Goal: Task Accomplishment & Management: Use online tool/utility

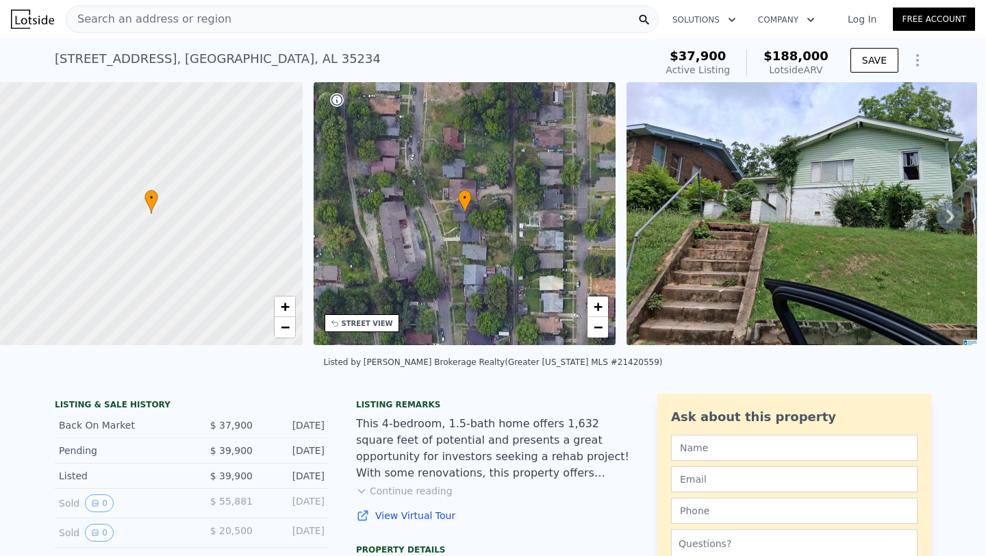
click at [950, 216] on icon at bounding box center [950, 216] width 8 height 14
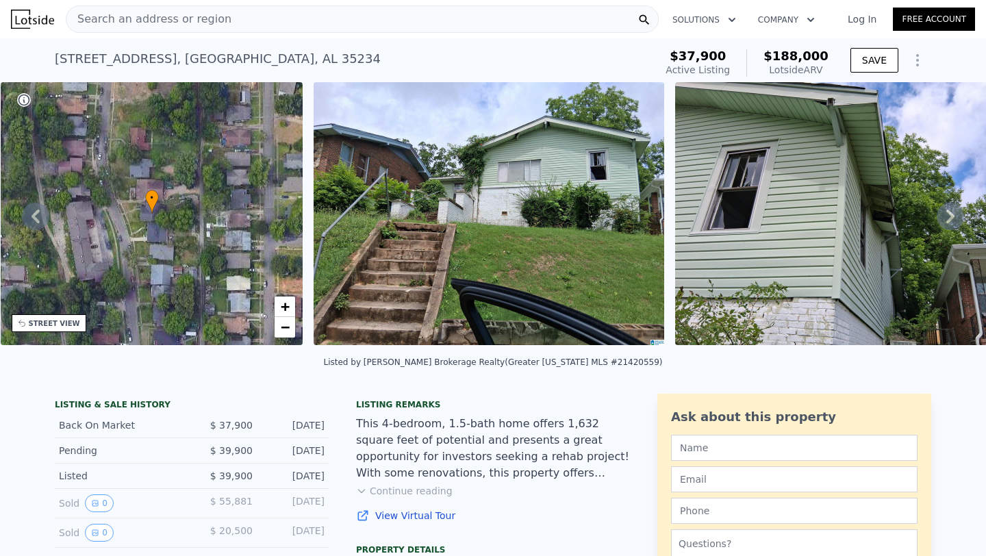
click at [950, 216] on icon at bounding box center [950, 216] width 8 height 14
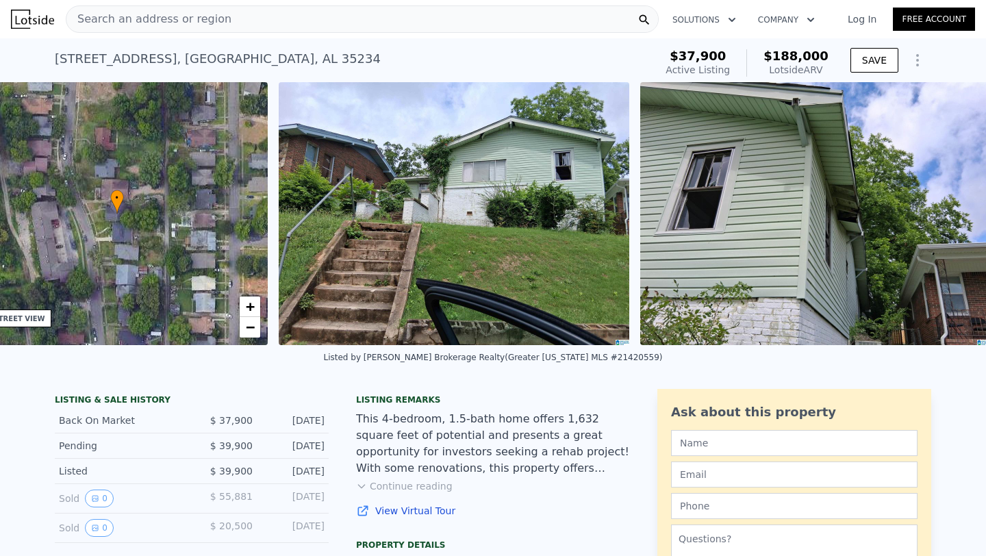
scroll to position [0, 640]
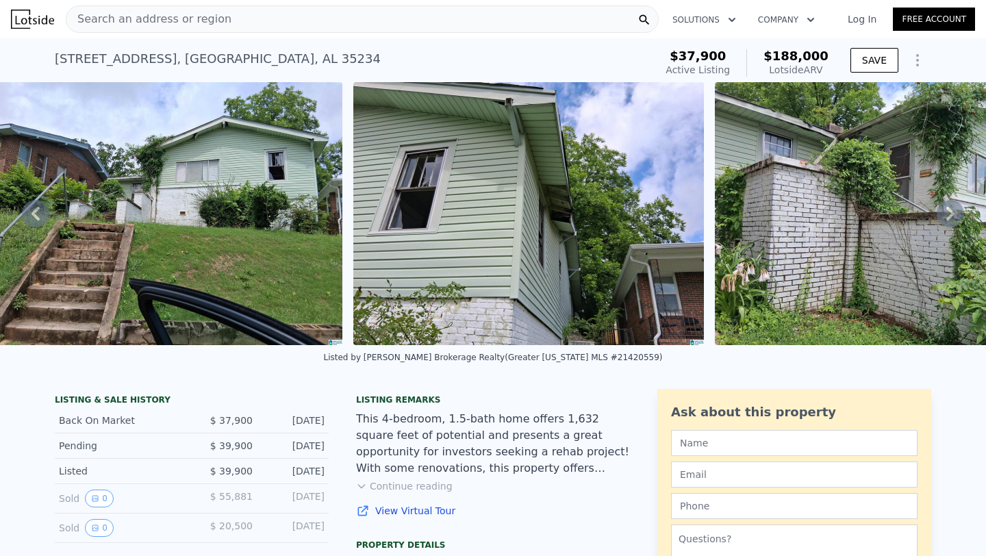
click at [950, 216] on icon at bounding box center [950, 214] width 8 height 14
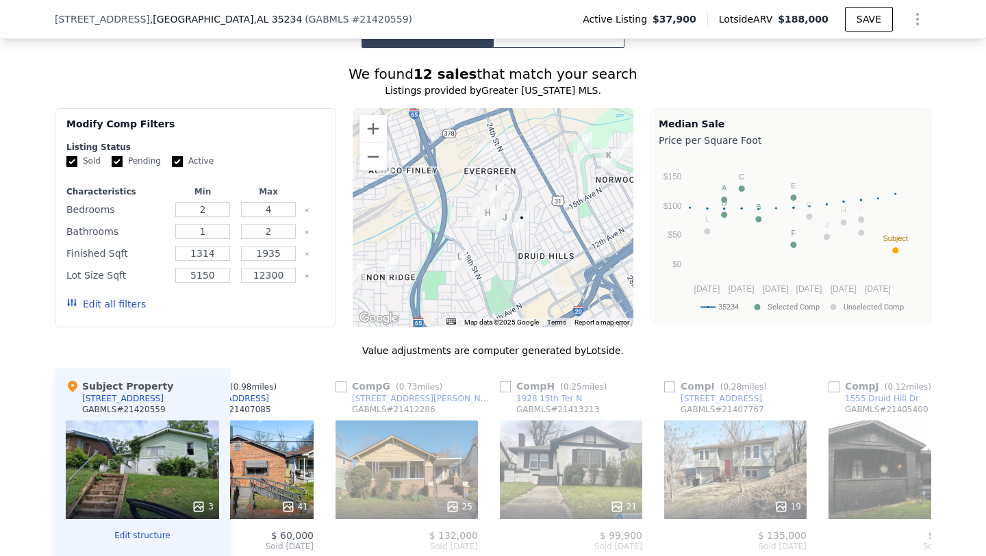
scroll to position [1276, 0]
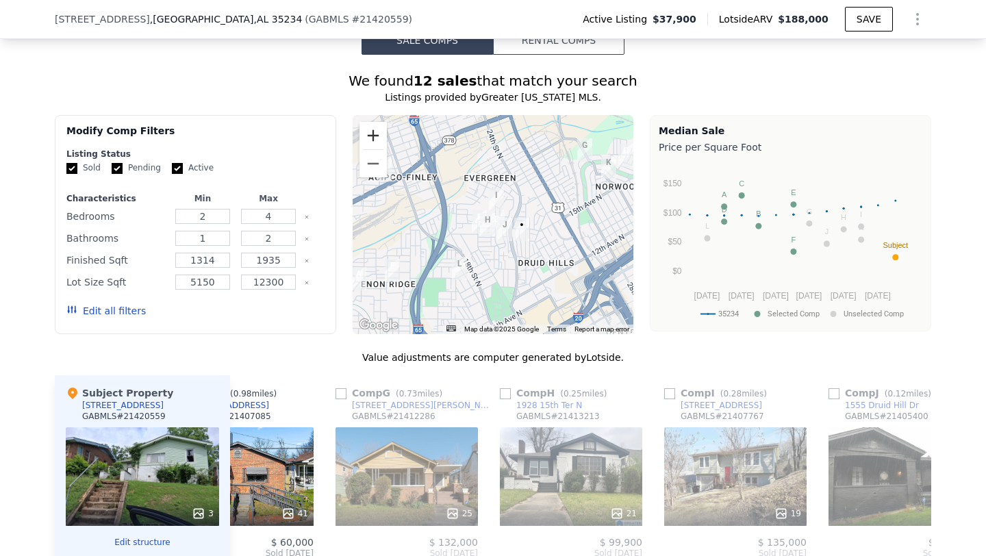
click at [377, 149] on button "Zoom in" at bounding box center [372, 135] width 27 height 27
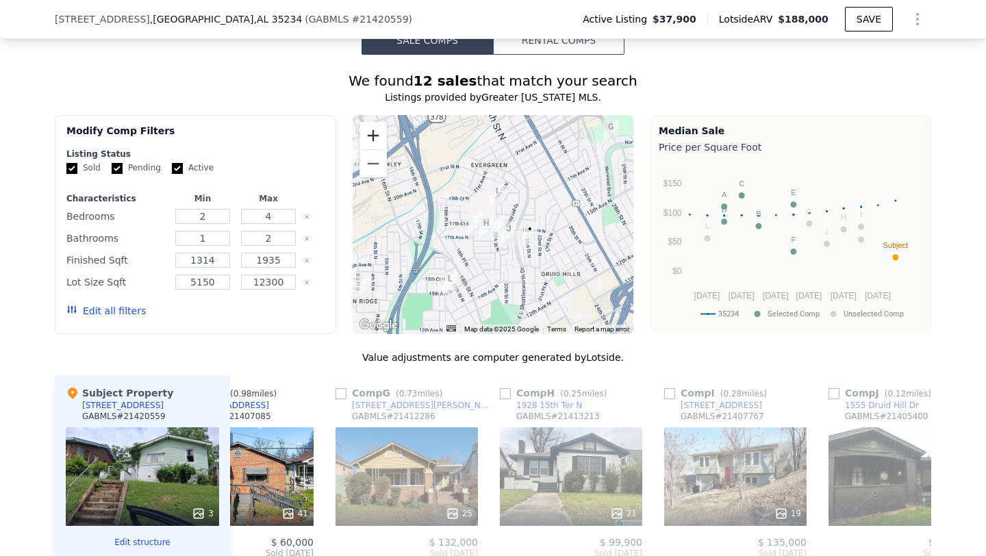
click at [377, 149] on button "Zoom in" at bounding box center [372, 135] width 27 height 27
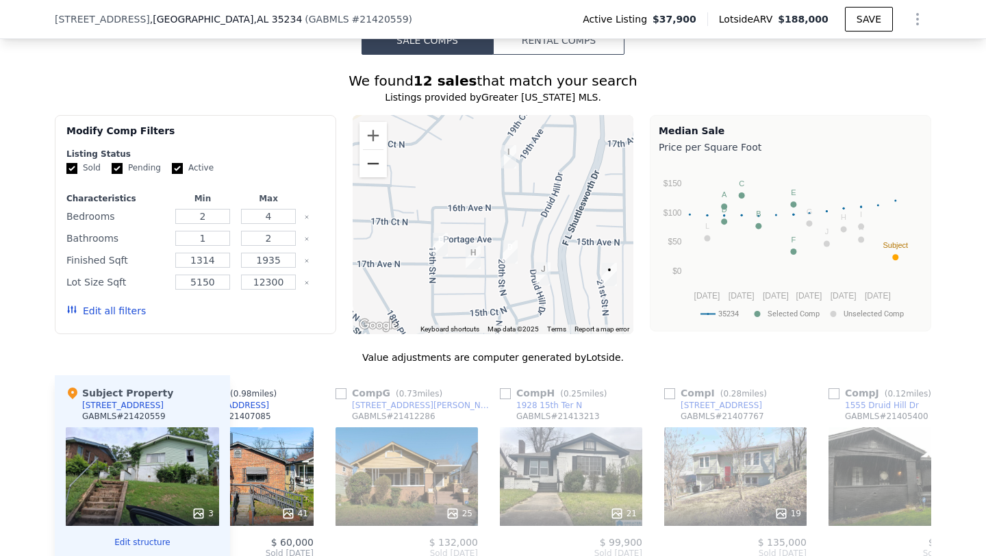
click at [368, 177] on button "Zoom out" at bounding box center [372, 163] width 27 height 27
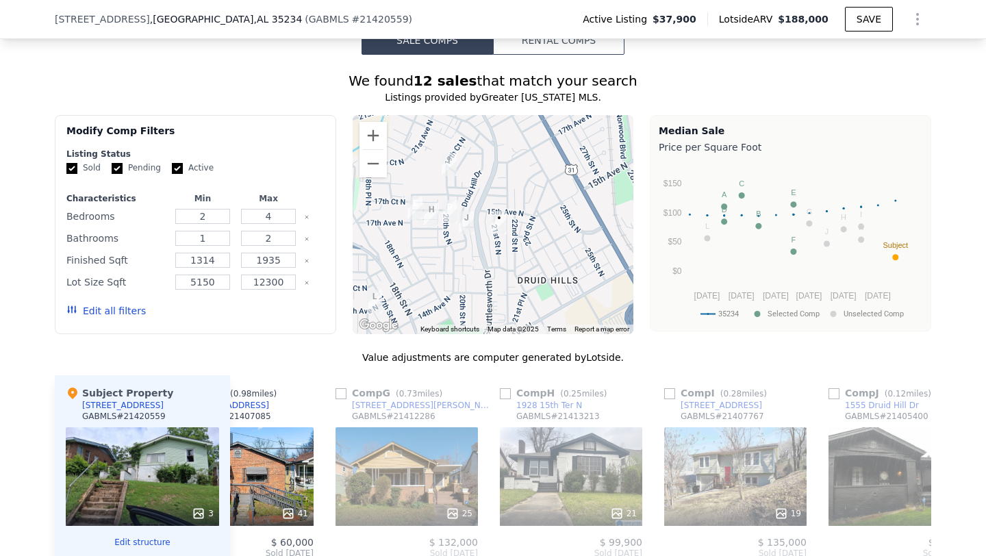
drag, startPoint x: 598, startPoint y: 306, endPoint x: 542, endPoint y: 285, distance: 60.0
click at [542, 285] on div at bounding box center [493, 224] width 281 height 219
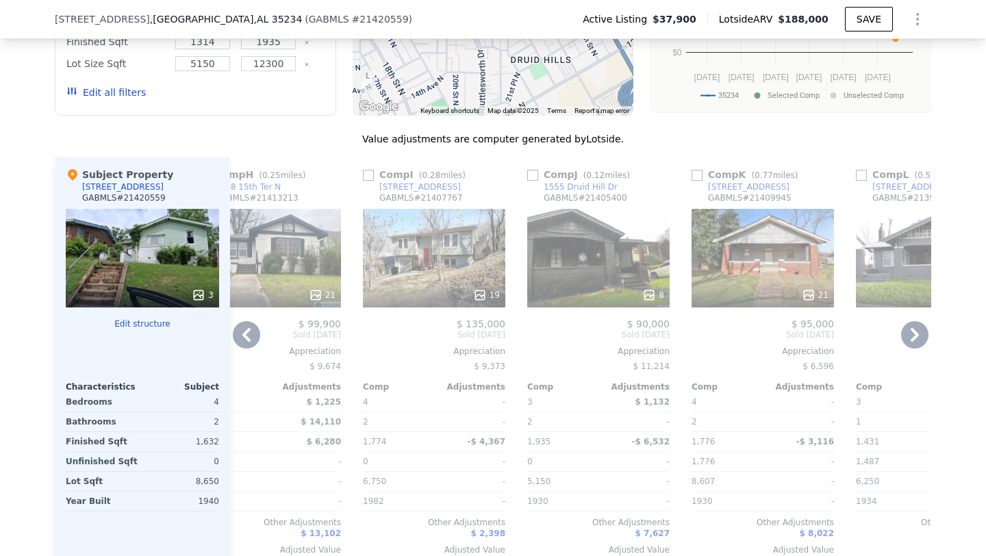
scroll to position [1522, 0]
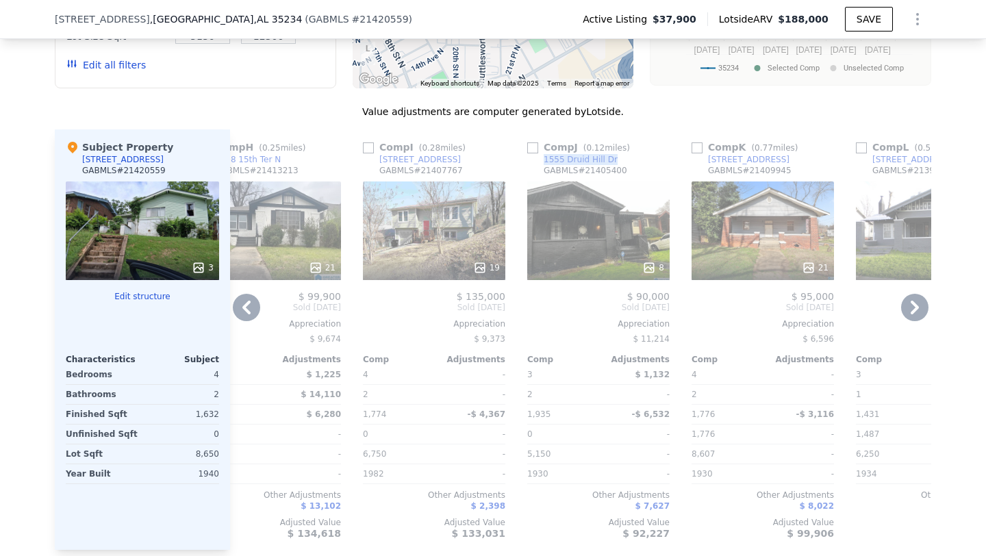
drag, startPoint x: 616, startPoint y: 175, endPoint x: 531, endPoint y: 174, distance: 84.9
click at [531, 174] on div "Comp J ( 0.12 miles) [STREET_ADDRESS] [PERSON_NAME] # 21405400" at bounding box center [598, 160] width 142 height 41
copy div "1555 Druid Hill Dr"
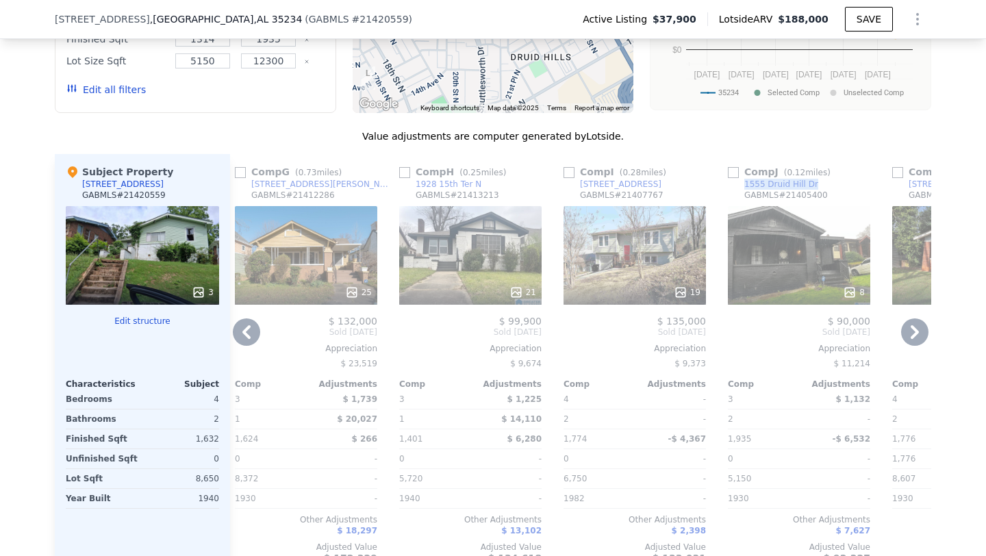
scroll to position [1519, 0]
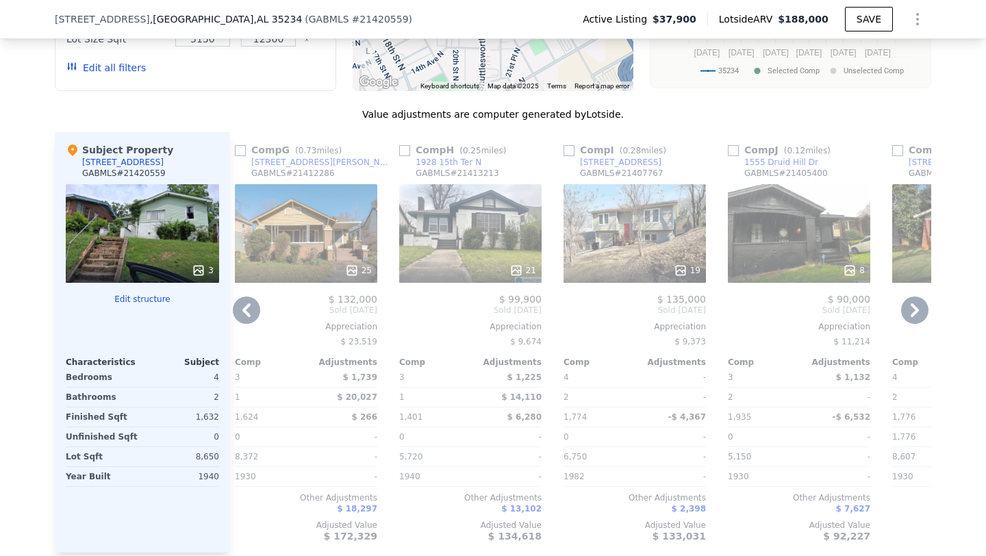
click at [663, 249] on div "19" at bounding box center [634, 233] width 142 height 99
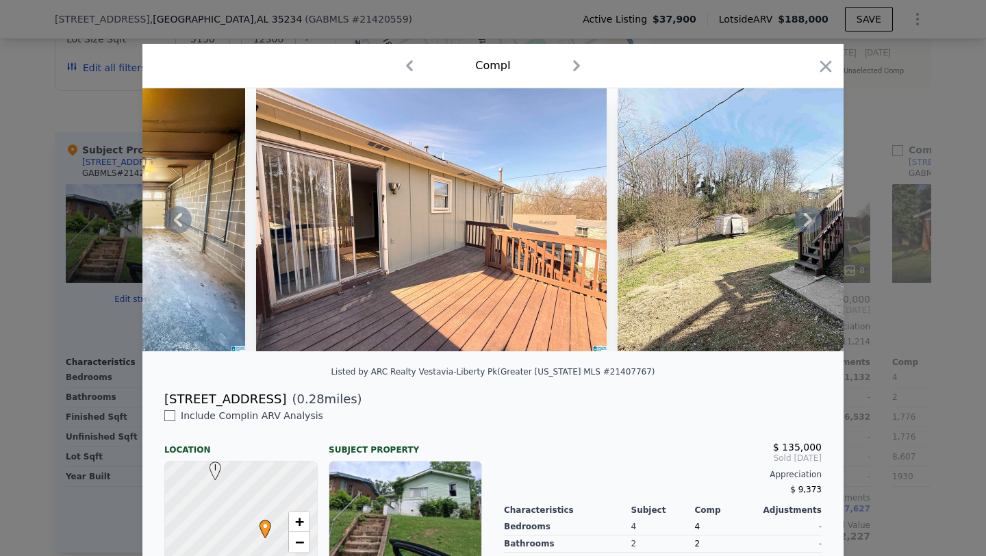
scroll to position [0, 5849]
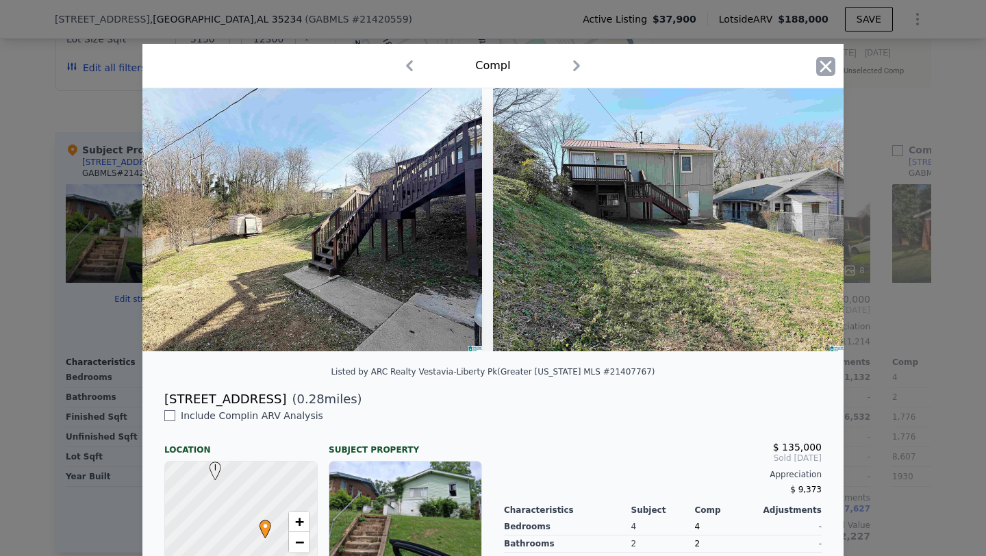
click at [832, 62] on icon "button" at bounding box center [825, 66] width 19 height 19
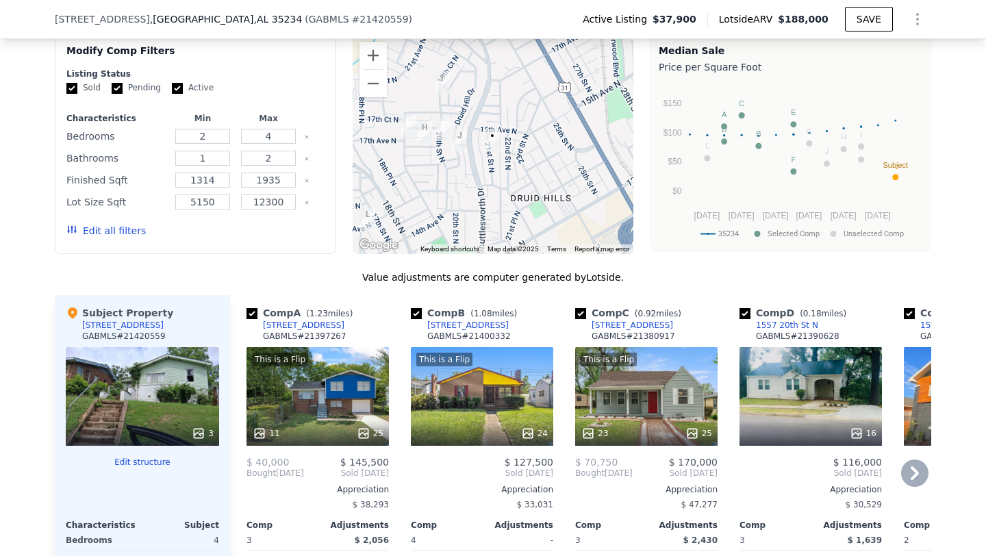
scroll to position [1356, 0]
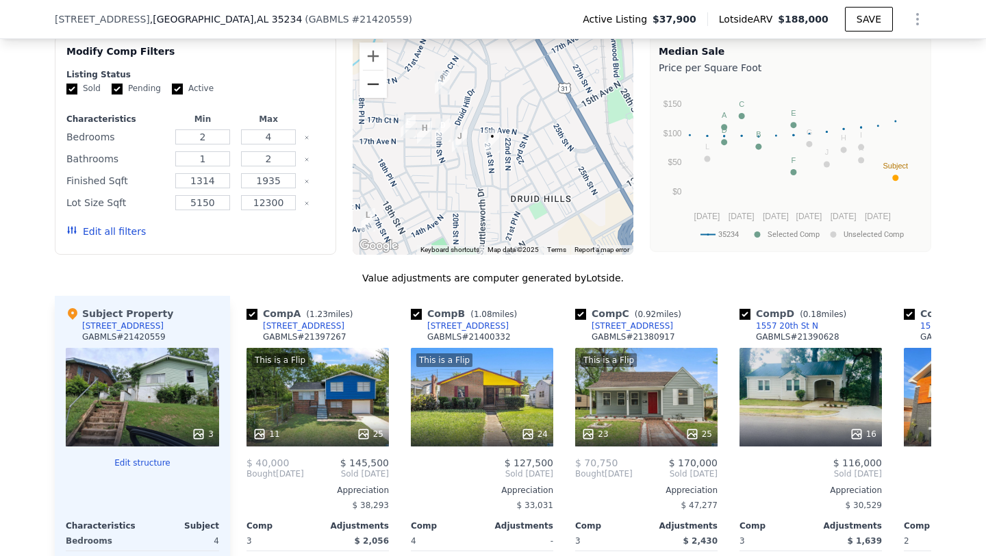
click at [380, 98] on button "Zoom out" at bounding box center [372, 84] width 27 height 27
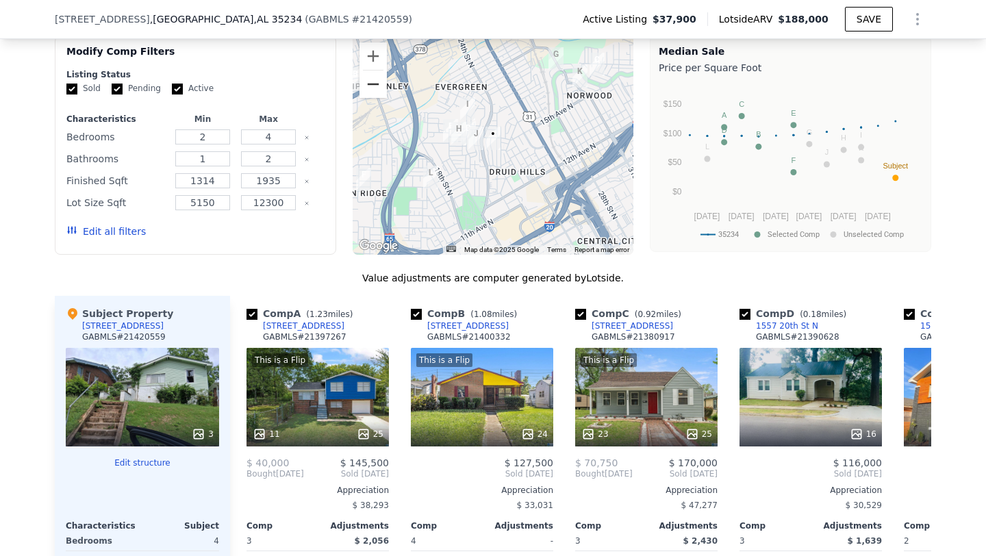
click at [381, 98] on button "Zoom out" at bounding box center [372, 84] width 27 height 27
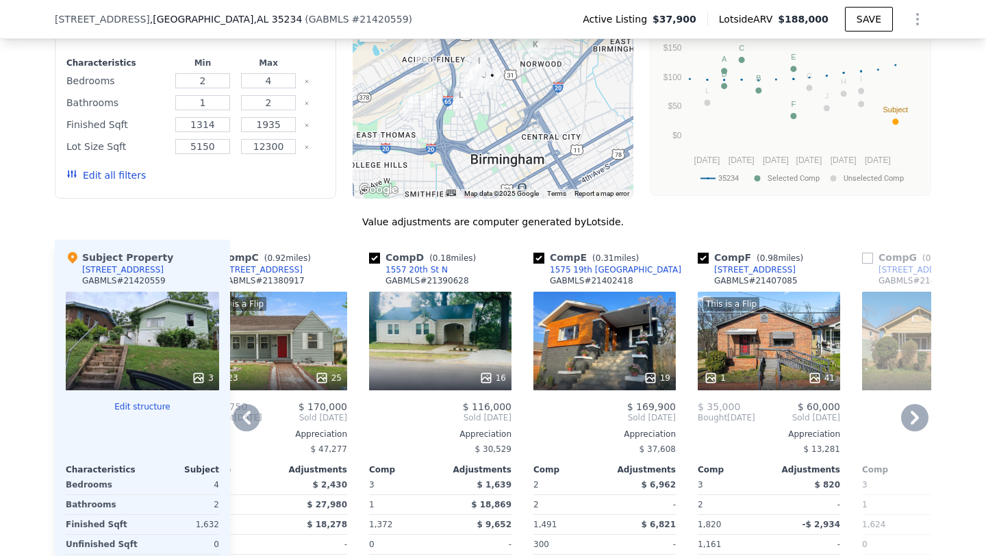
scroll to position [1426, 0]
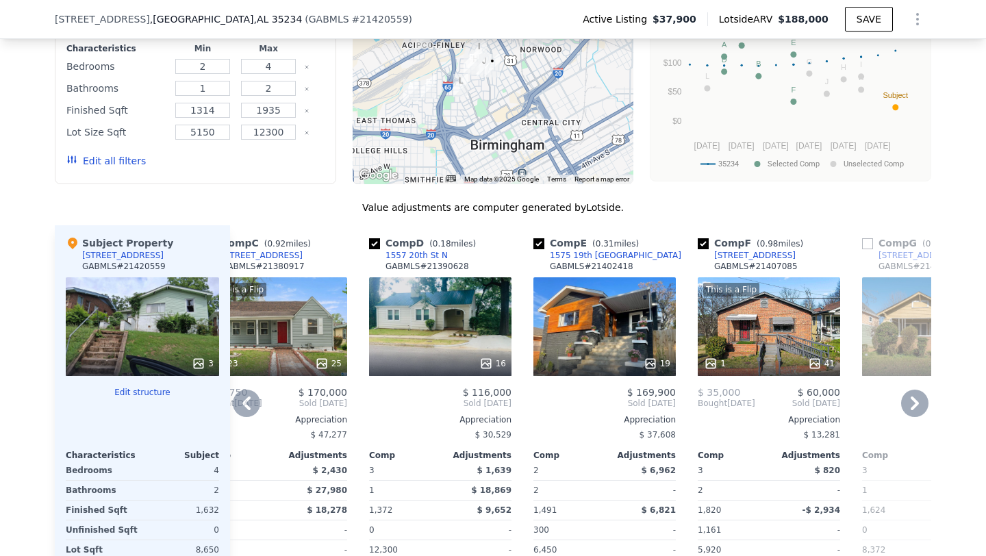
click at [613, 369] on div at bounding box center [604, 363] width 142 height 25
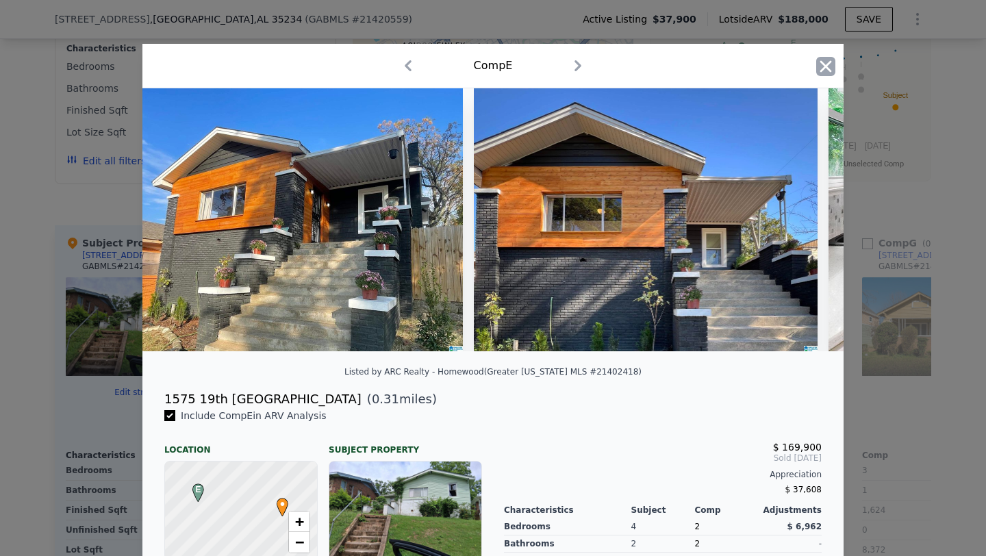
click at [831, 62] on icon "button" at bounding box center [825, 66] width 19 height 19
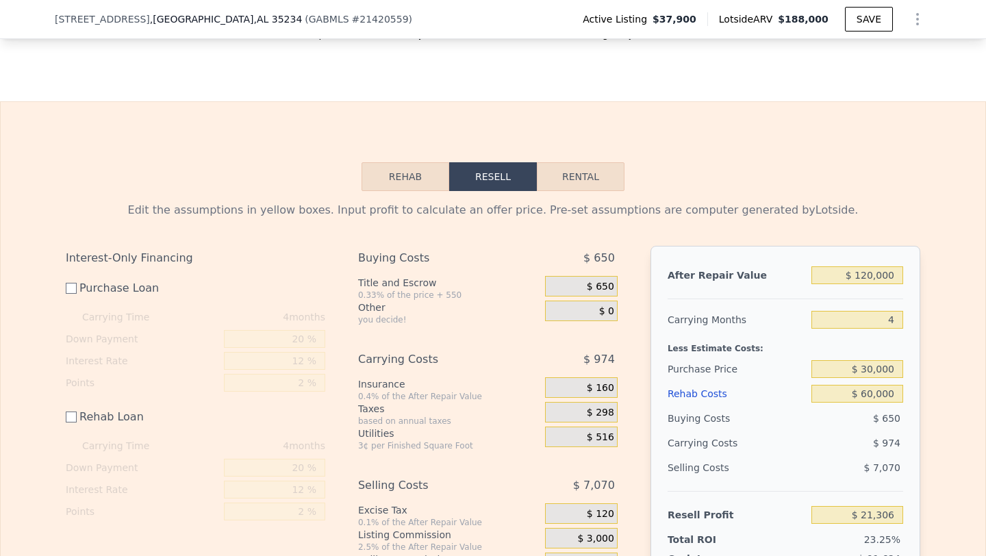
scroll to position [2055, 0]
click at [874, 285] on input "$ 120,000" at bounding box center [857, 276] width 92 height 18
type input "$ 13"
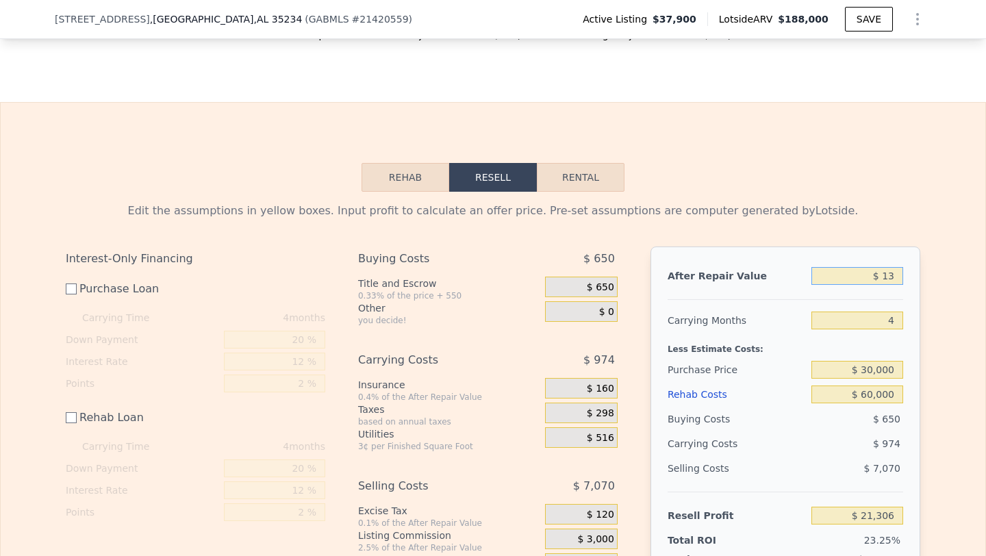
type input "-$ 92,001"
type input "$ 130"
type input "-$ 91,890"
type input "$ 1,300"
type input "-$ 90,787"
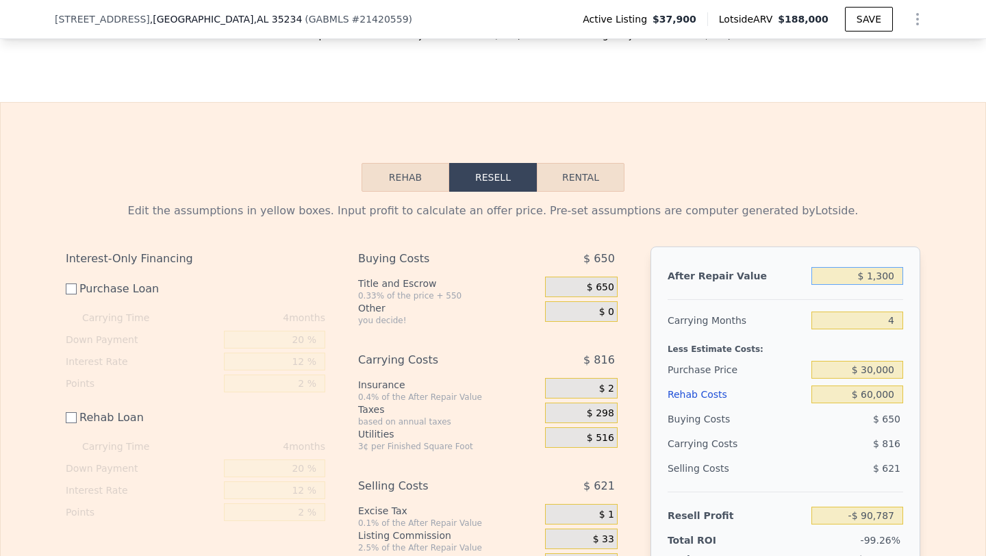
type input "$ 13,000"
type input "-$ 79,737"
type input "$ 130,000"
type input "$ 30,750"
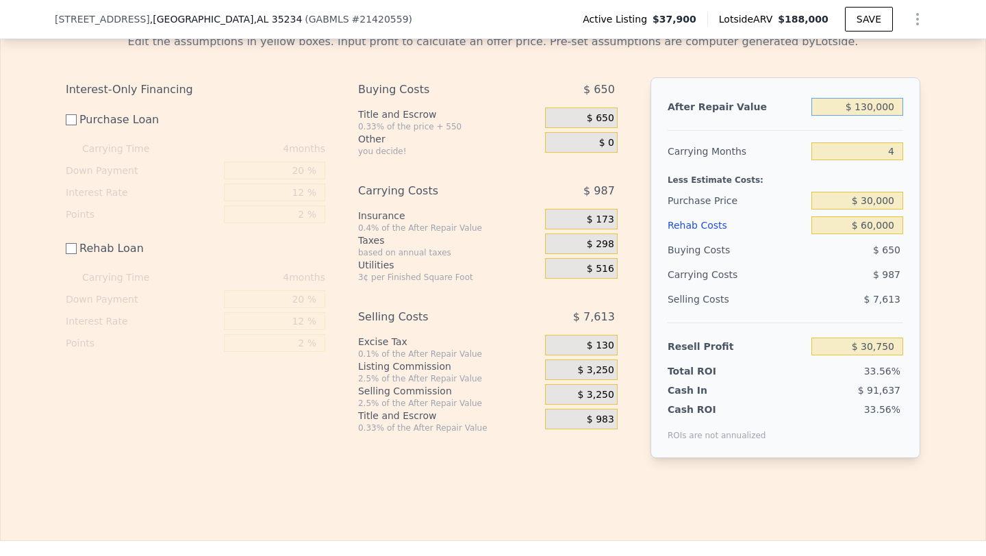
scroll to position [2215, 0]
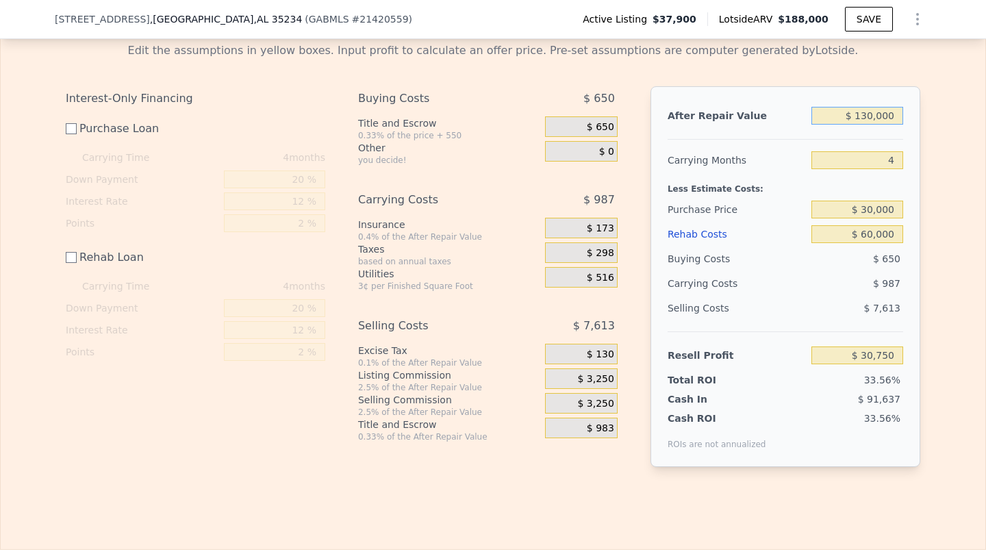
type input "$ 130,000"
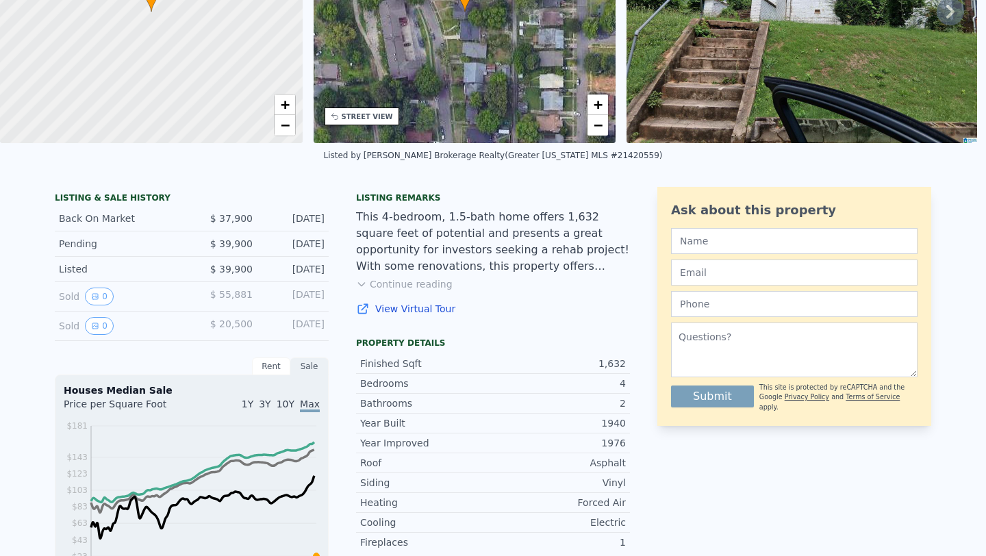
scroll to position [5, 0]
